Goal: Task Accomplishment & Management: Manage account settings

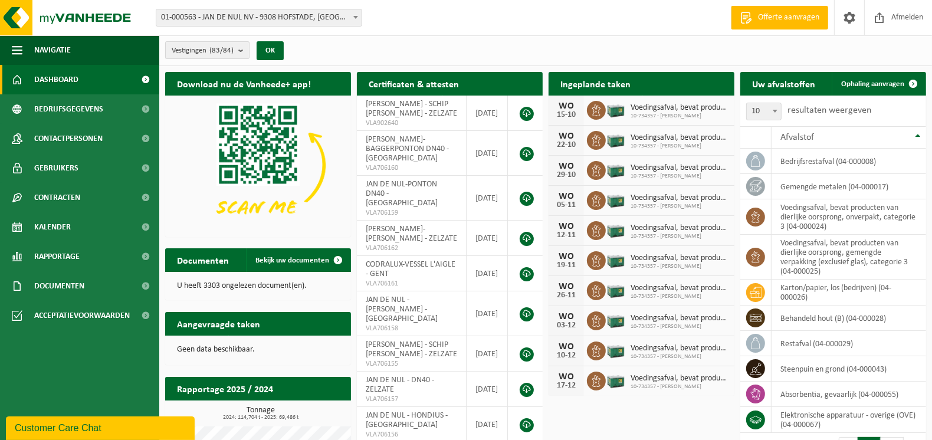
click at [244, 48] on b "submit" at bounding box center [243, 50] width 11 height 17
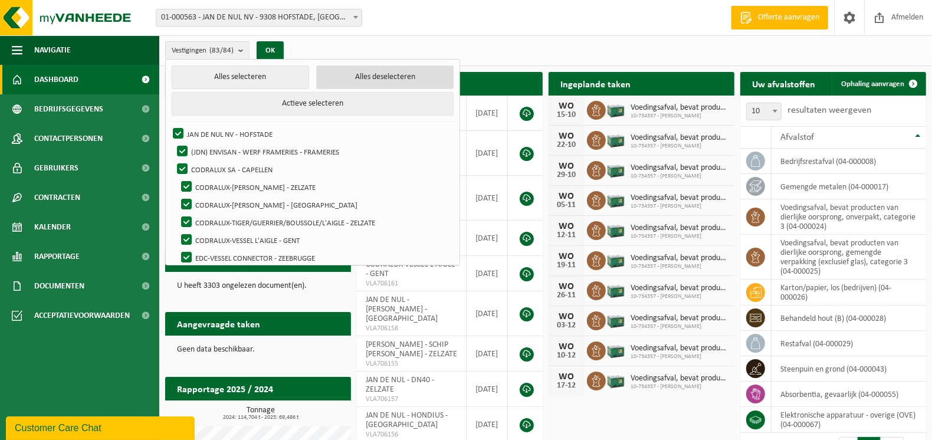
click at [385, 83] on button "Alles deselecteren" at bounding box center [384, 77] width 137 height 24
checkbox input "false"
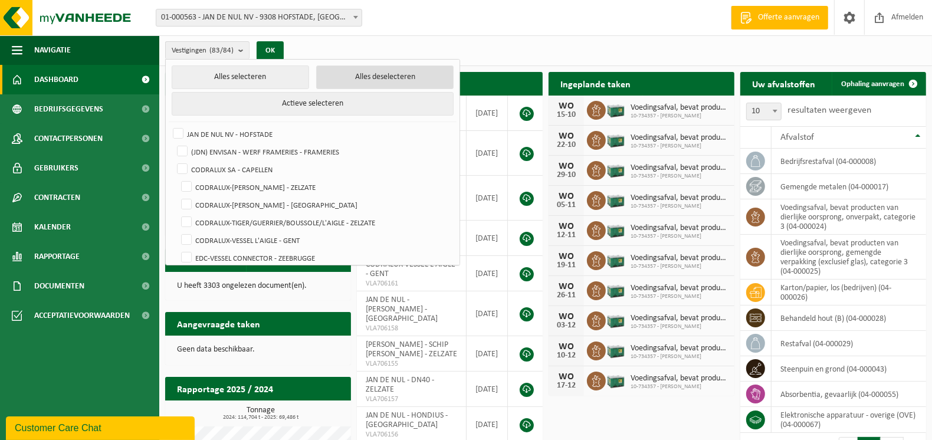
checkbox input "false"
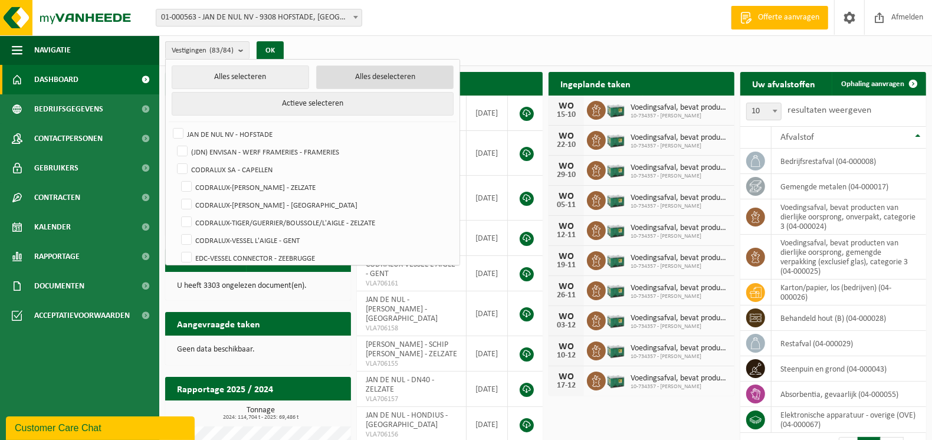
checkbox input "false"
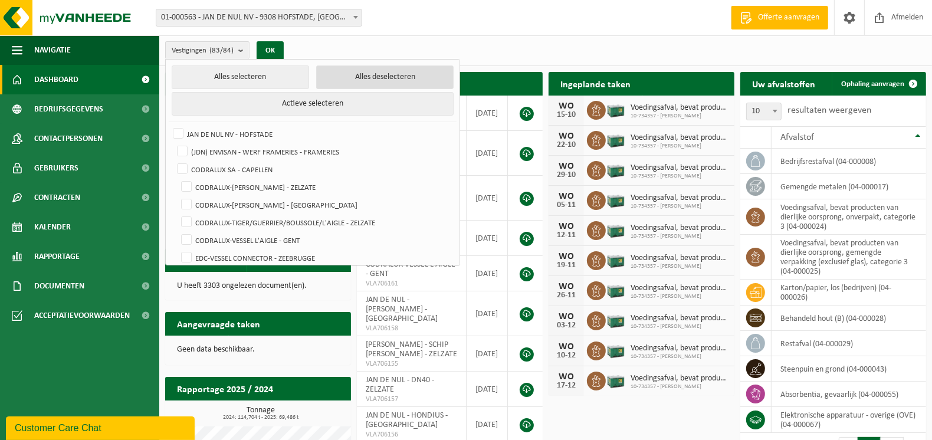
checkbox input "false"
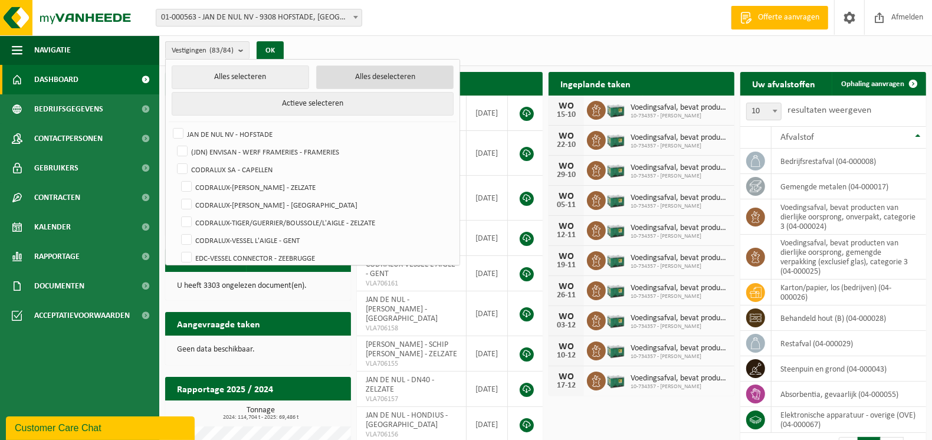
checkbox input "false"
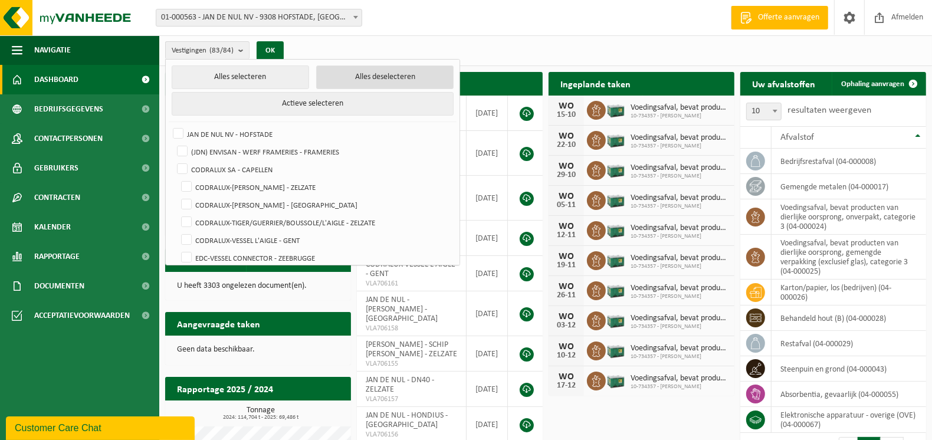
checkbox input "false"
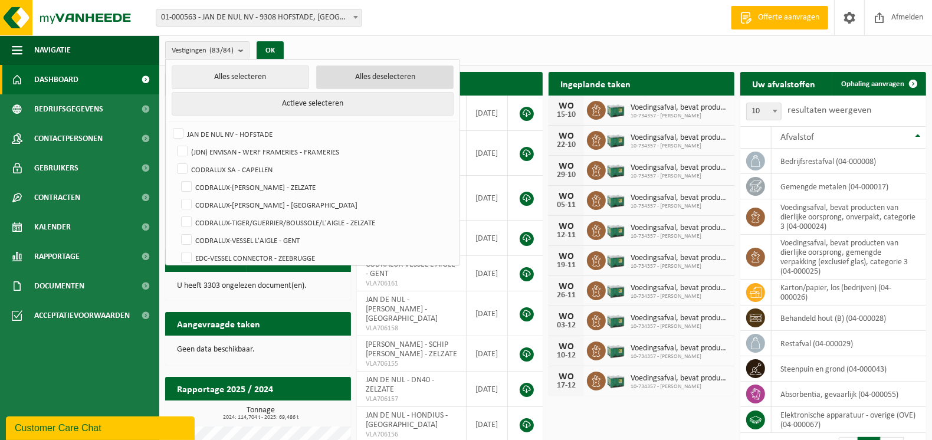
checkbox input "false"
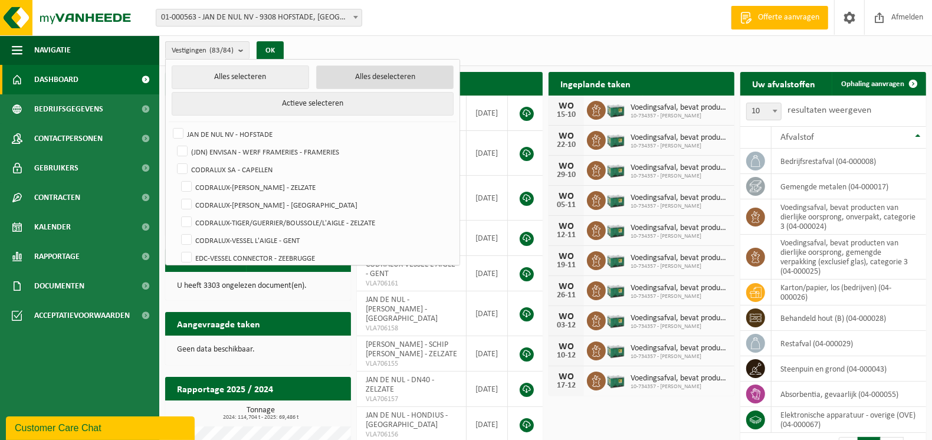
checkbox input "false"
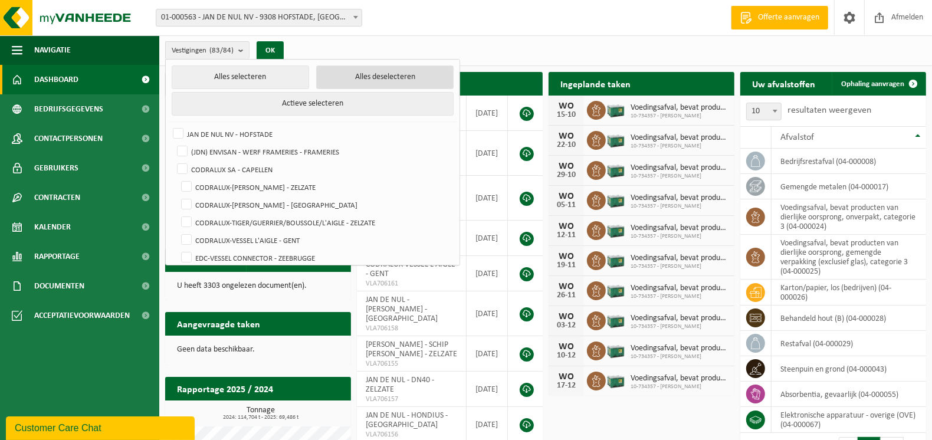
checkbox input "false"
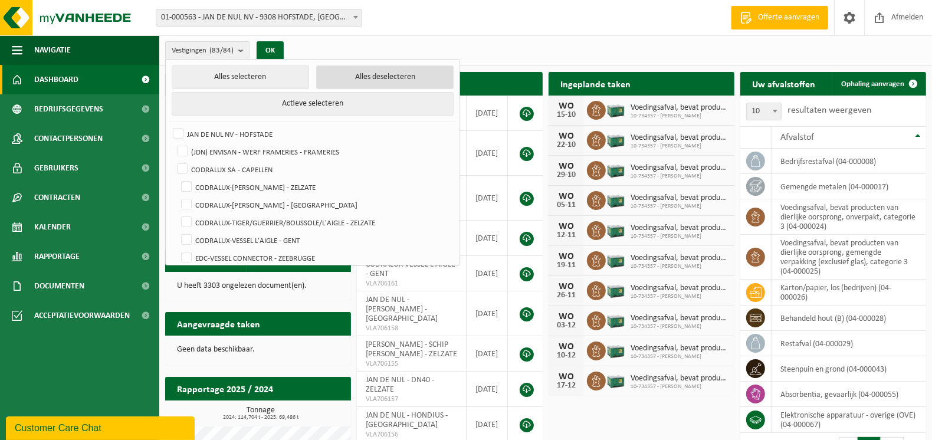
checkbox input "false"
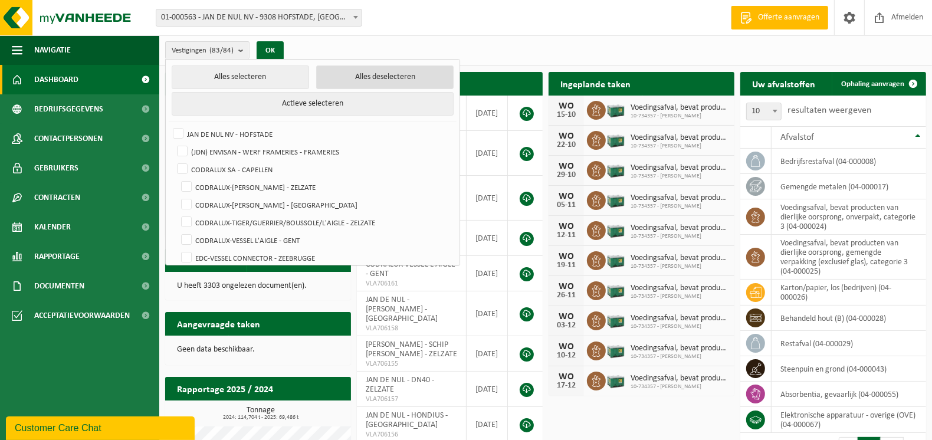
checkbox input "false"
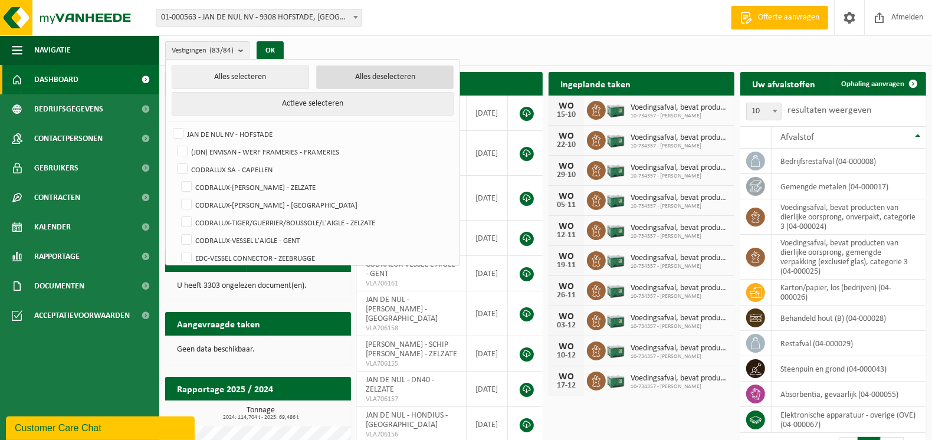
checkbox input "false"
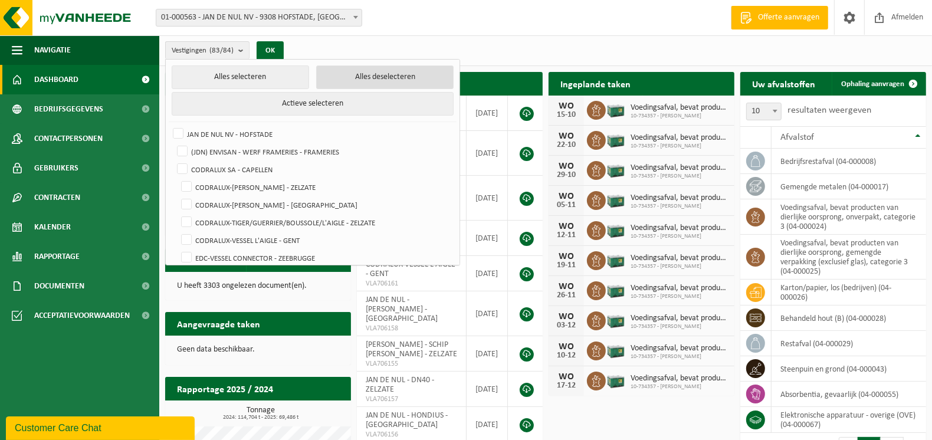
checkbox input "false"
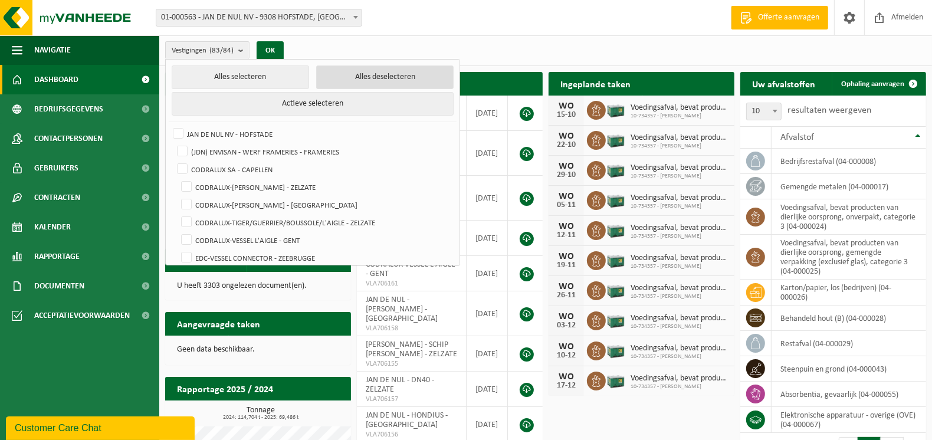
checkbox input "false"
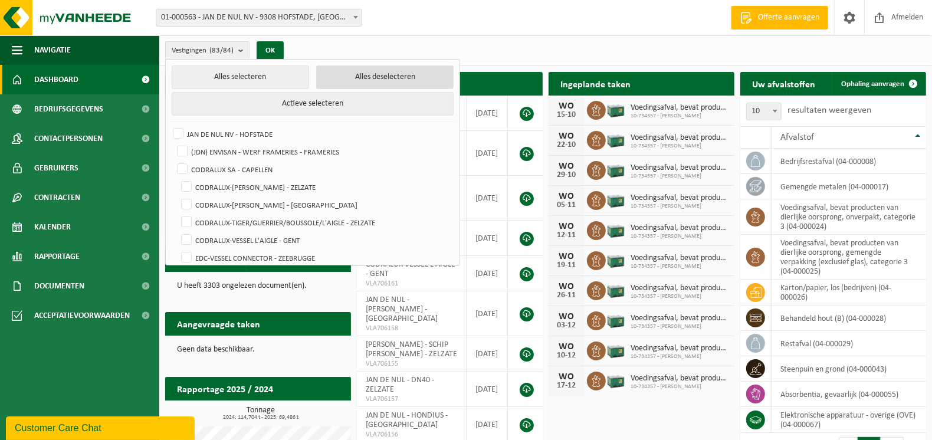
checkbox input "false"
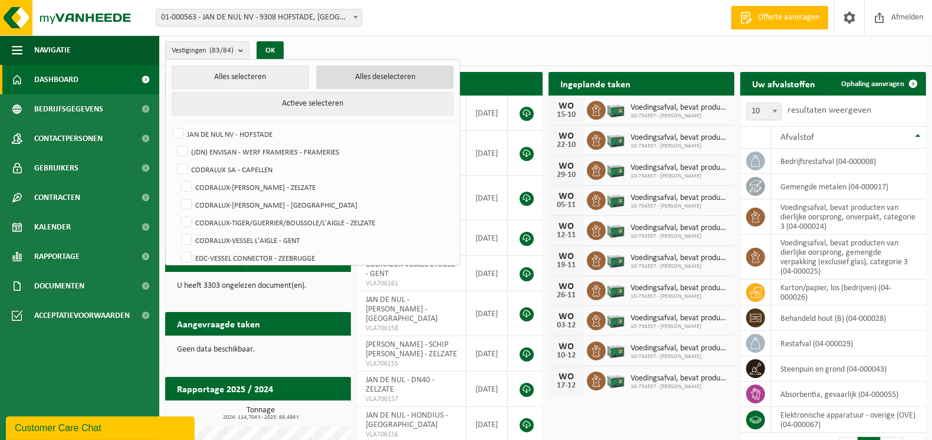
checkbox input "false"
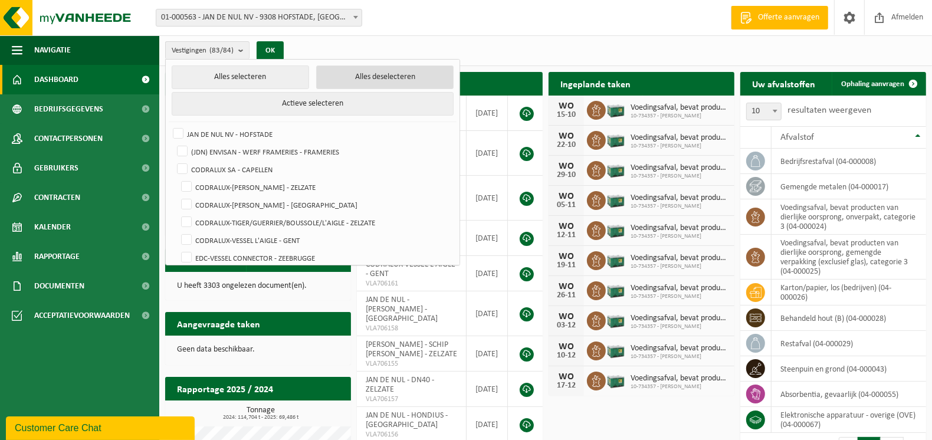
checkbox input "false"
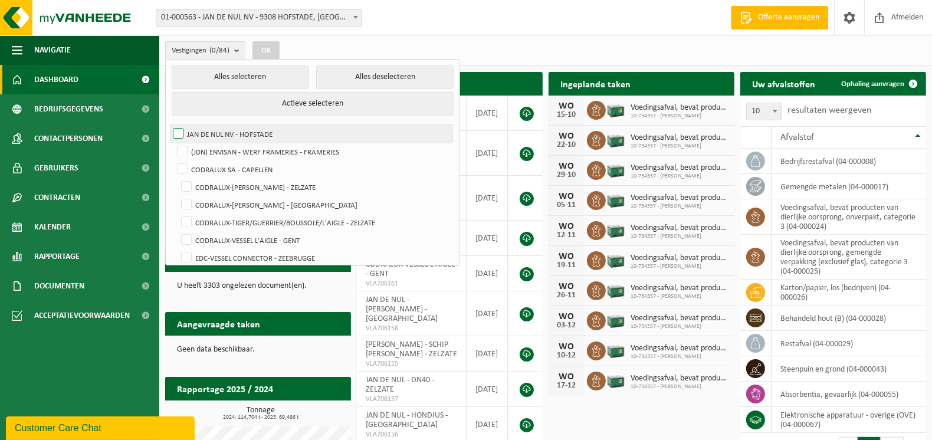
click at [239, 137] on label "JAN DE NUL NV - HOFSTADE" at bounding box center [311, 134] width 282 height 18
click at [169, 125] on input "JAN DE NUL NV - HOFSTADE" at bounding box center [168, 124] width 1 height 1
checkbox input "true"
click at [271, 46] on button "OK" at bounding box center [265, 50] width 27 height 19
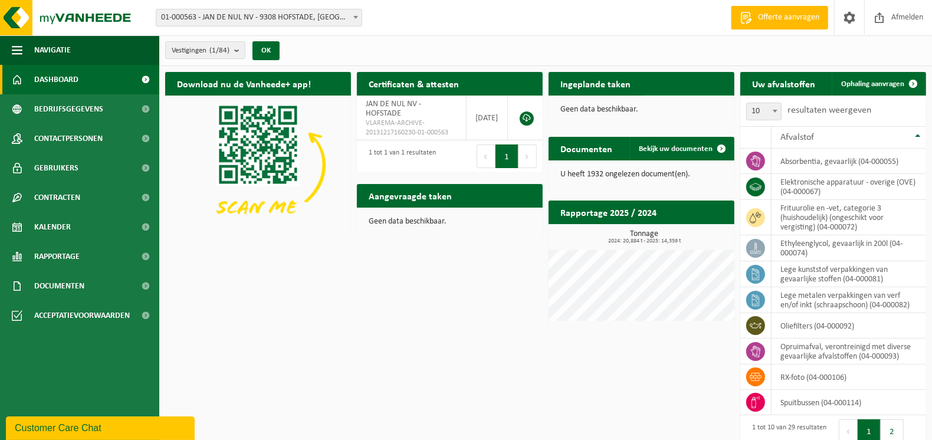
click at [688, 103] on span "Bekijk uw kalender" at bounding box center [682, 107] width 61 height 8
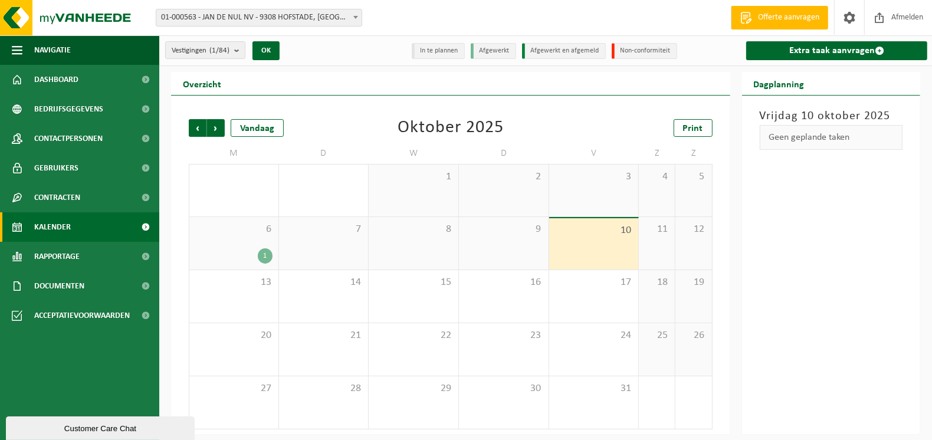
click at [444, 53] on li "In te plannen" at bounding box center [438, 51] width 53 height 16
click at [444, 52] on li "In te plannen" at bounding box center [438, 51] width 53 height 16
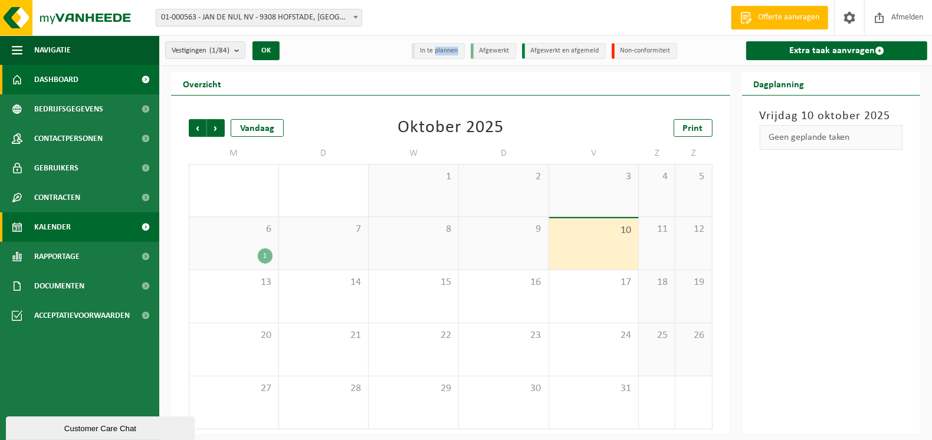
click at [67, 78] on span "Dashboard" at bounding box center [56, 79] width 44 height 29
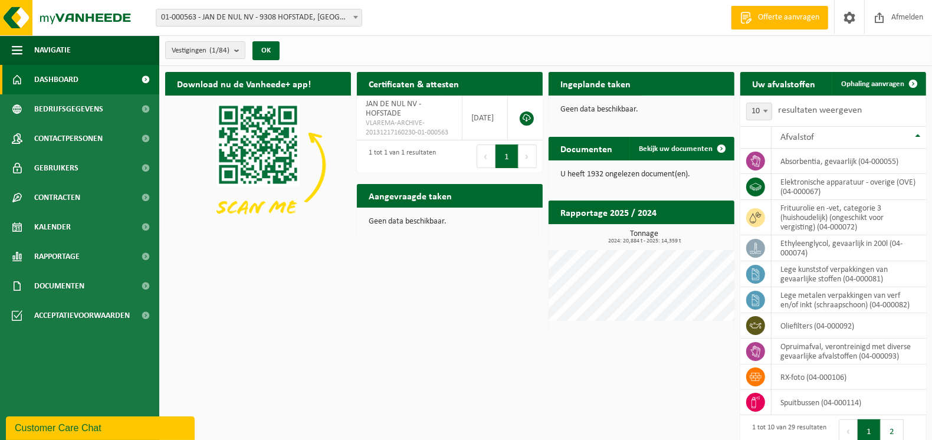
click at [681, 103] on span "Bekijk uw kalender" at bounding box center [682, 107] width 61 height 8
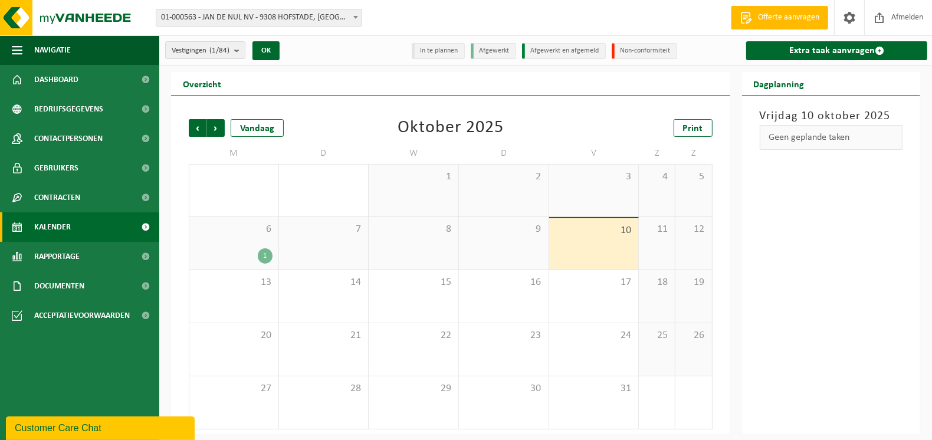
click at [449, 52] on li "In te plannen" at bounding box center [438, 51] width 53 height 16
click at [47, 81] on span "Dashboard" at bounding box center [56, 79] width 44 height 29
